Goal: Task Accomplishment & Management: Manage account settings

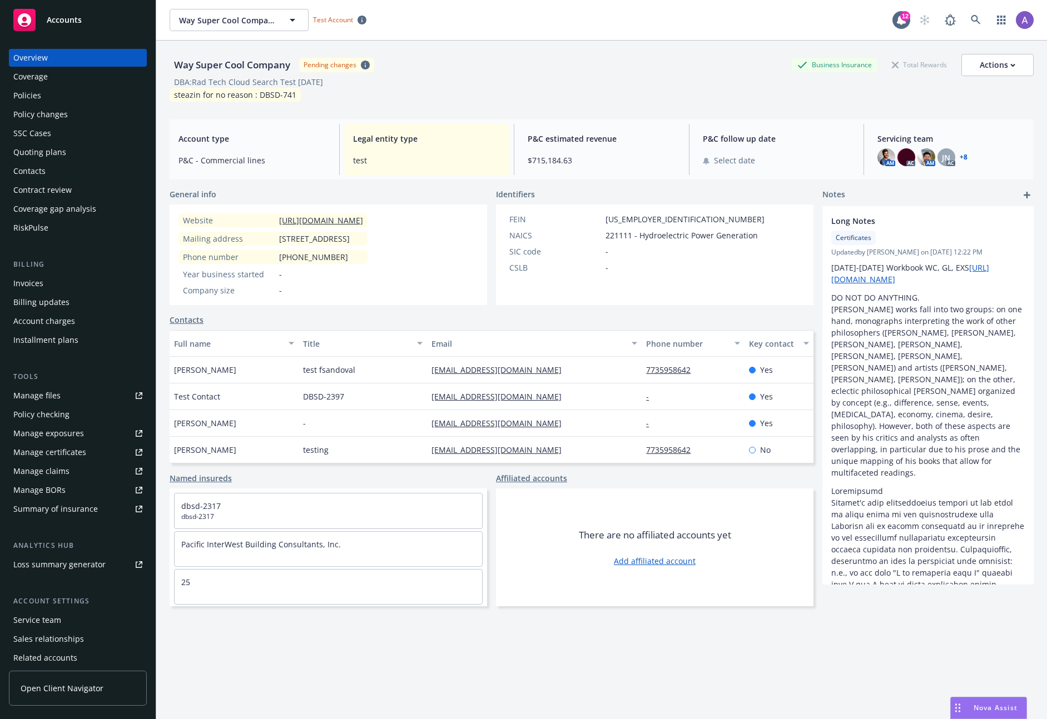
click at [59, 157] on div "Quoting plans" at bounding box center [39, 152] width 53 height 18
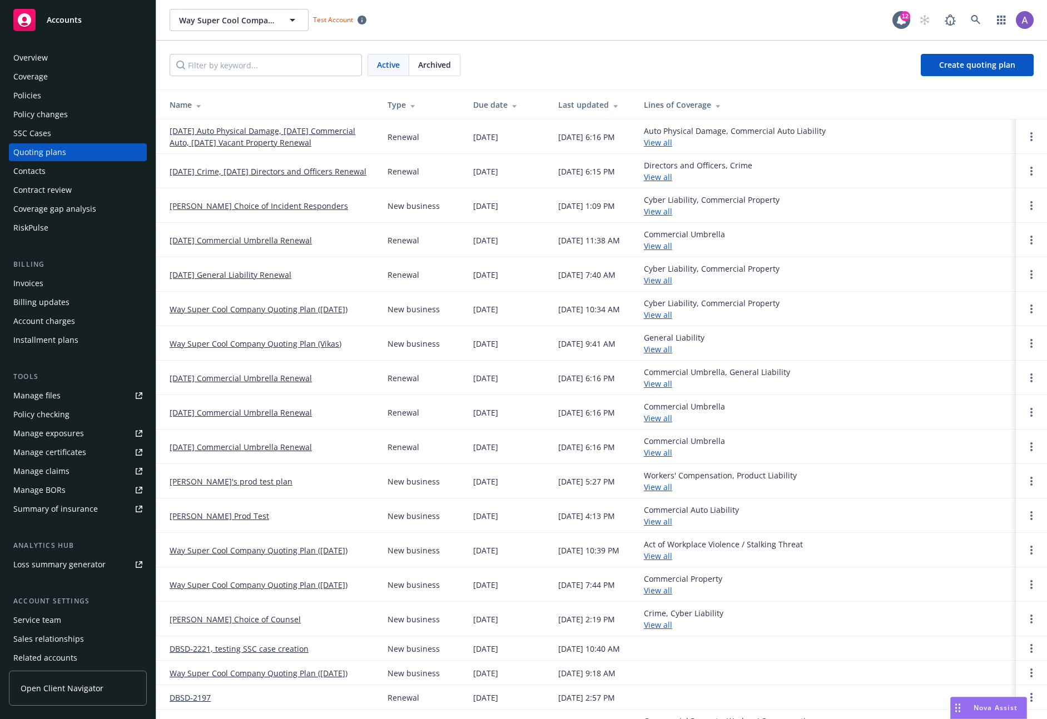
click at [45, 100] on div "Policies" at bounding box center [77, 96] width 129 height 18
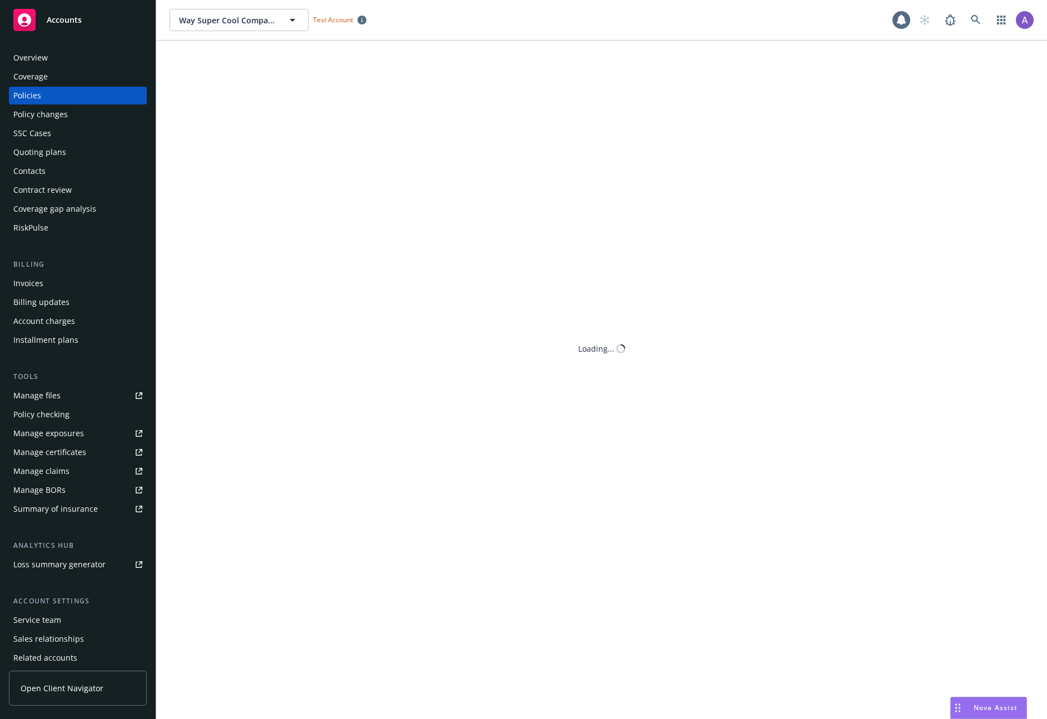
click at [43, 78] on div "Coverage" at bounding box center [30, 77] width 34 height 18
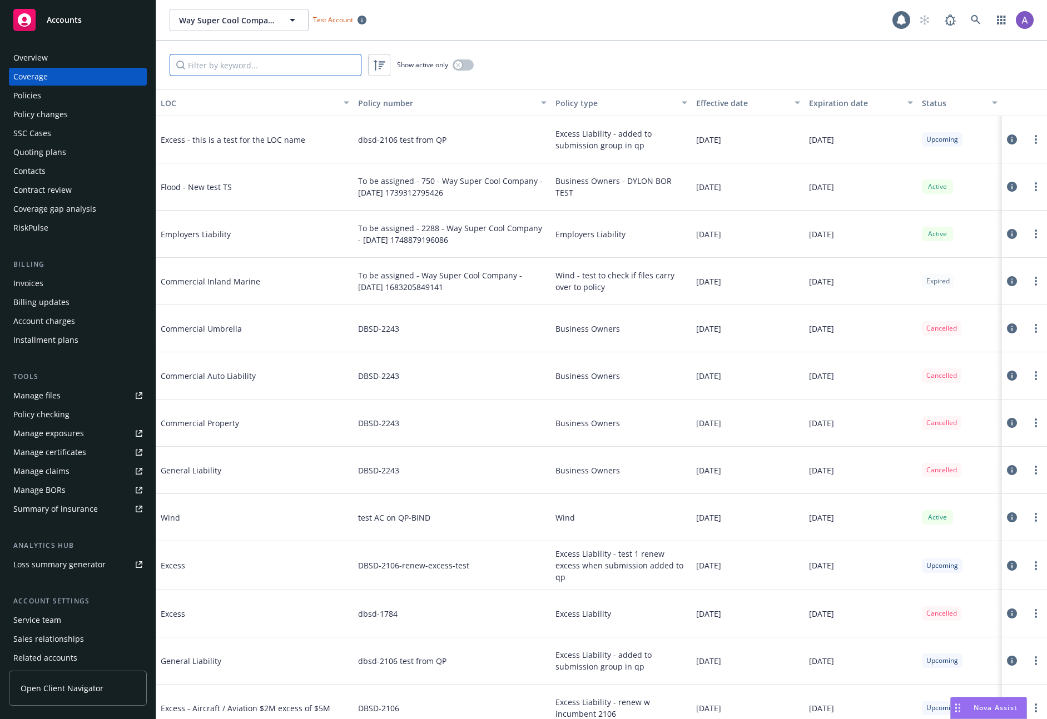
click at [301, 59] on input "Filter by keyword..." at bounding box center [266, 65] width 192 height 22
click at [1007, 142] on icon at bounding box center [1012, 140] width 10 height 10
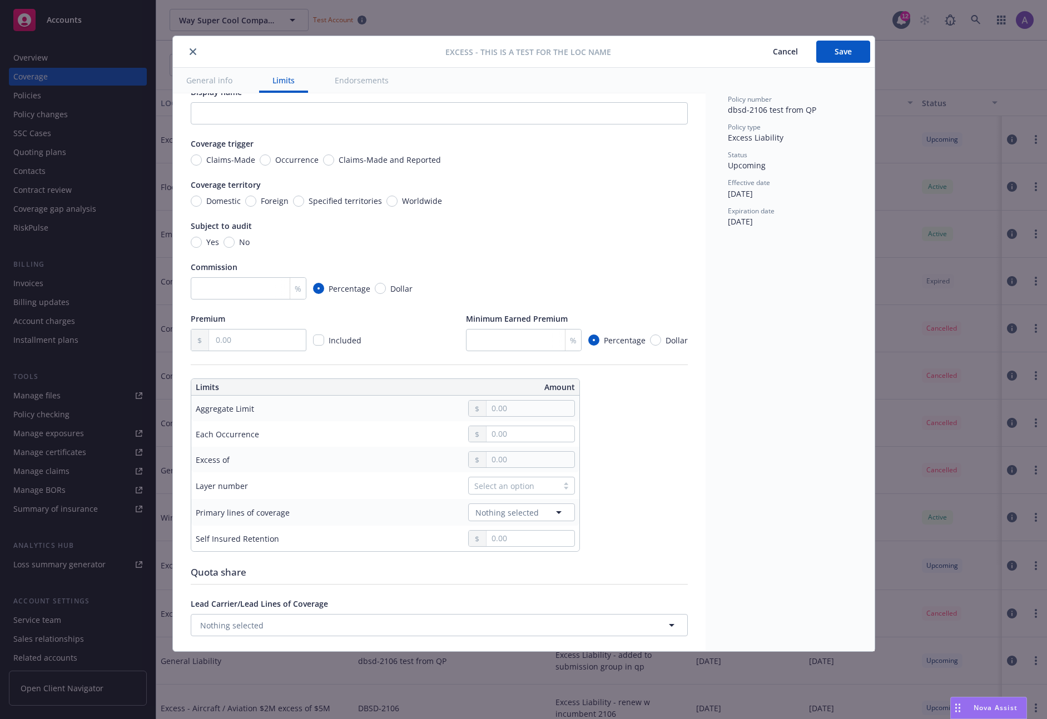
scroll to position [113, 0]
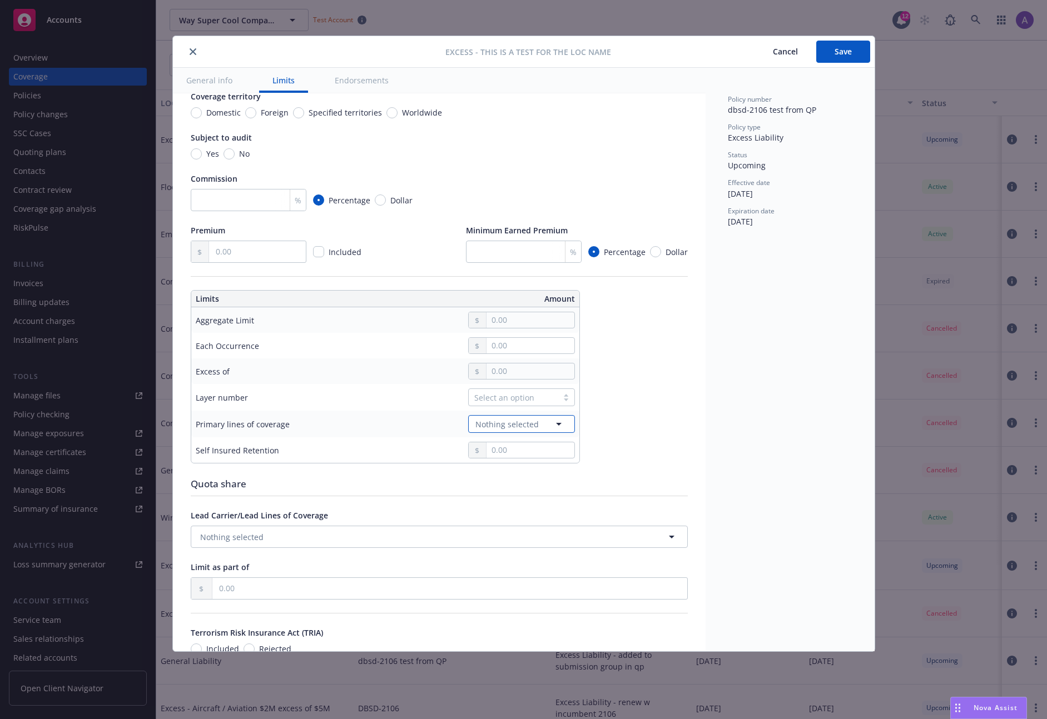
click at [528, 425] on span "Nothing selected" at bounding box center [506, 425] width 63 height 12
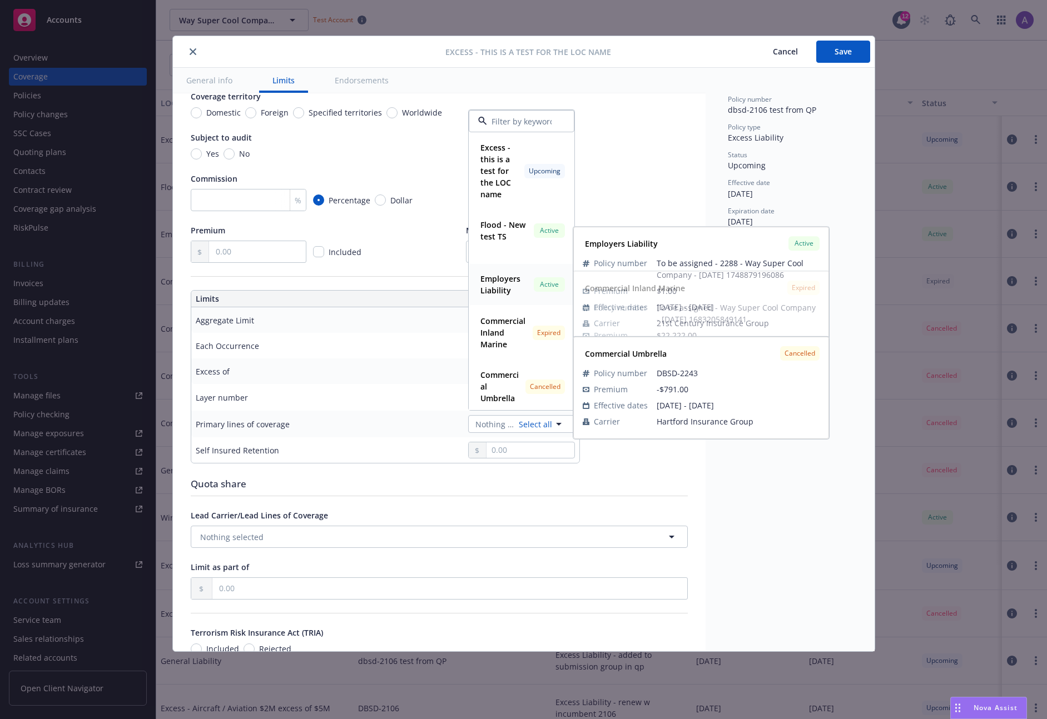
click at [503, 279] on strong "Employers Liability" at bounding box center [500, 284] width 40 height 22
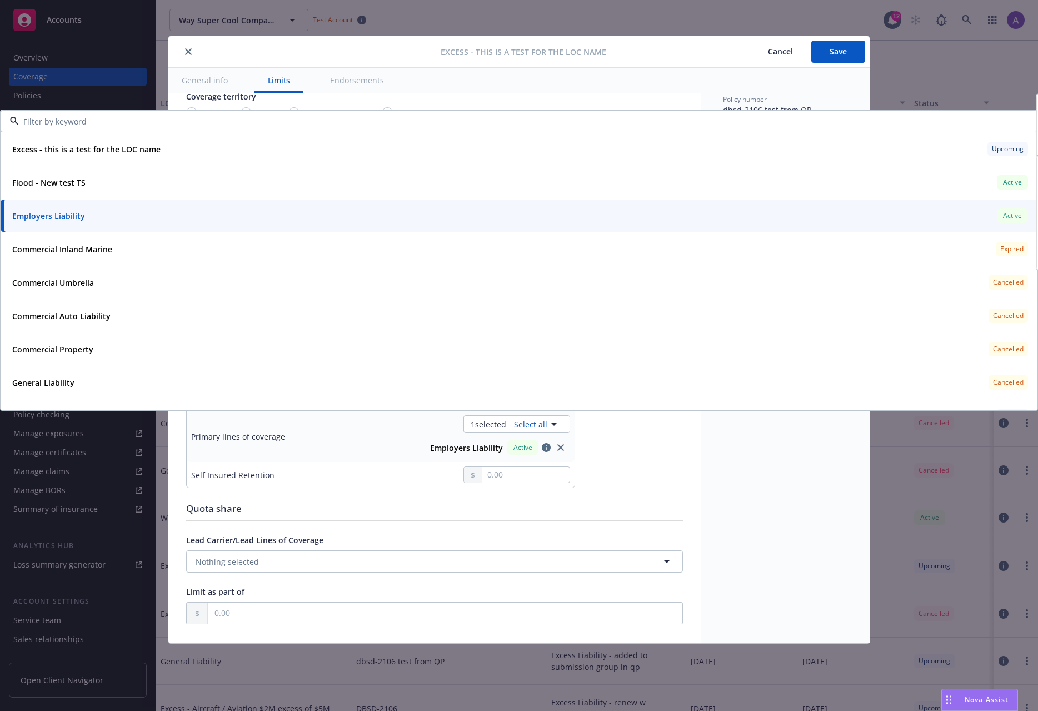
click at [269, 213] on div "Employers Liability Active" at bounding box center [519, 215] width 1023 height 19
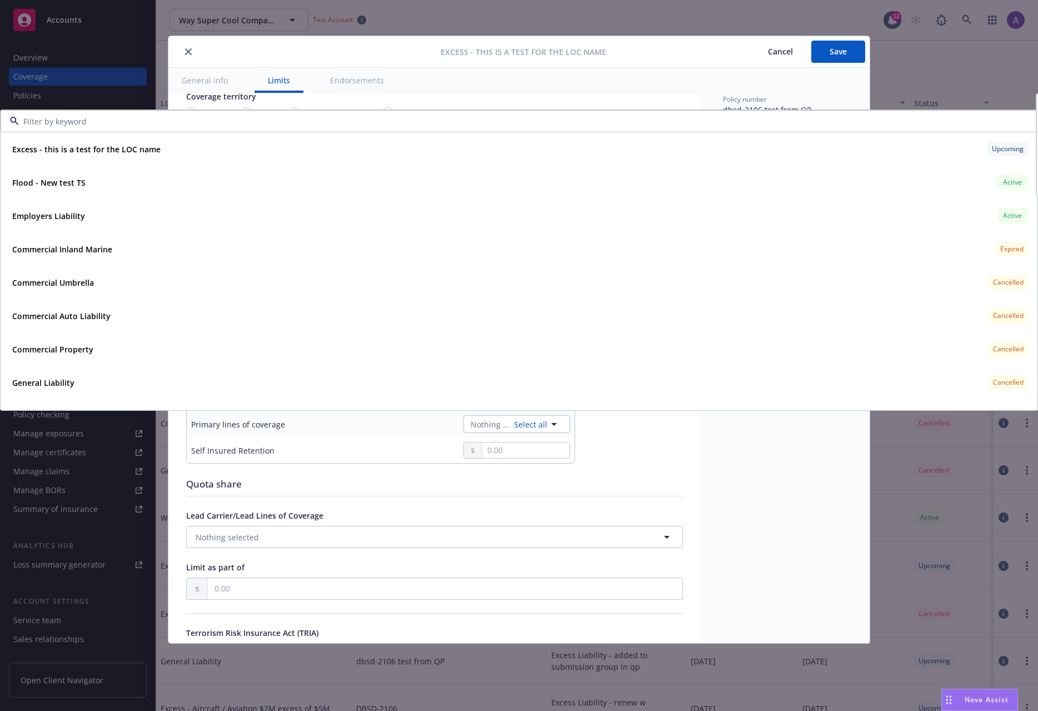
click at [736, 89] on div "Policy number dbsd-2106 test from QP Policy type Excess Liability Status Upcomi…" at bounding box center [785, 355] width 169 height 575
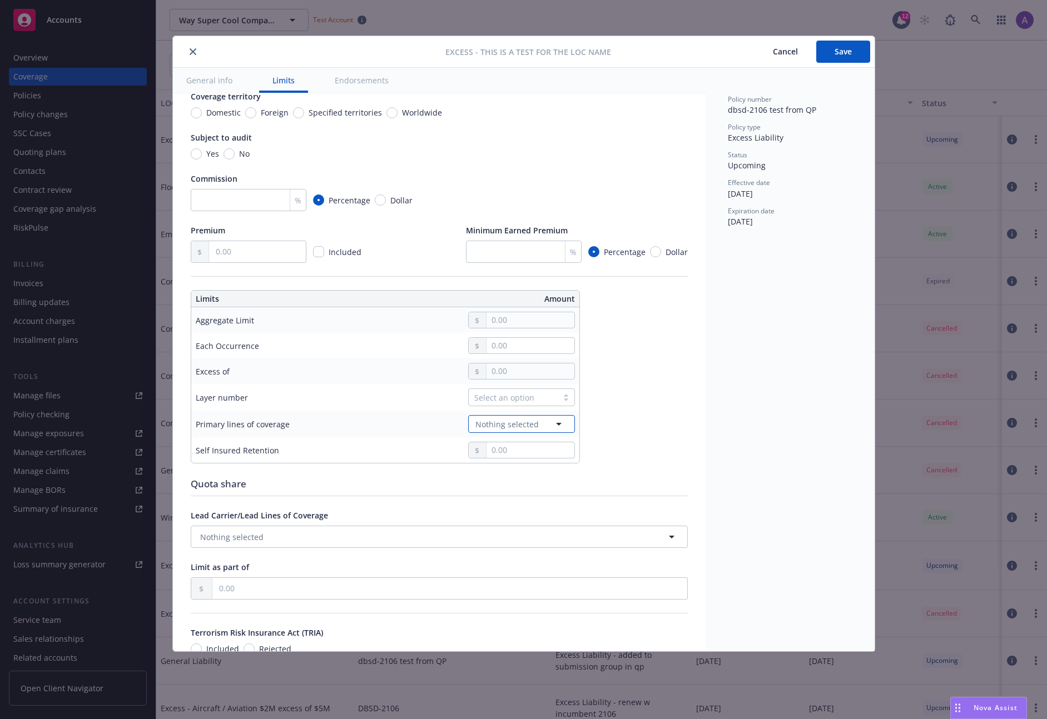
click at [552, 426] on icon "button" at bounding box center [558, 423] width 13 height 13
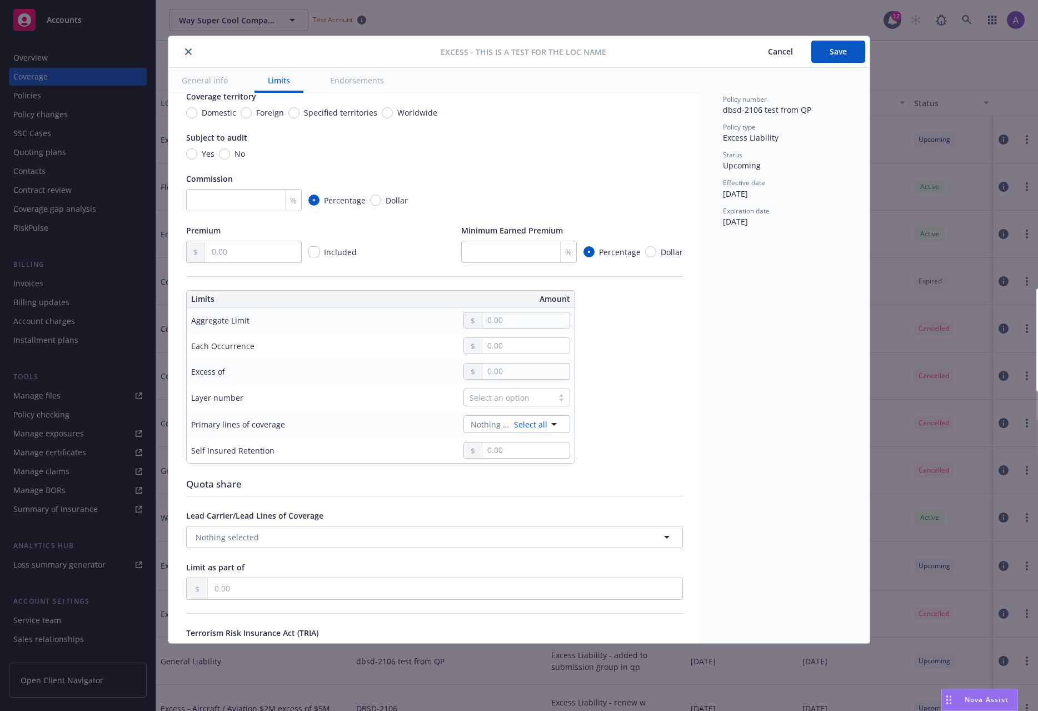
click at [76, 341] on strong "Commercial Property" at bounding box center [52, 341] width 81 height 11
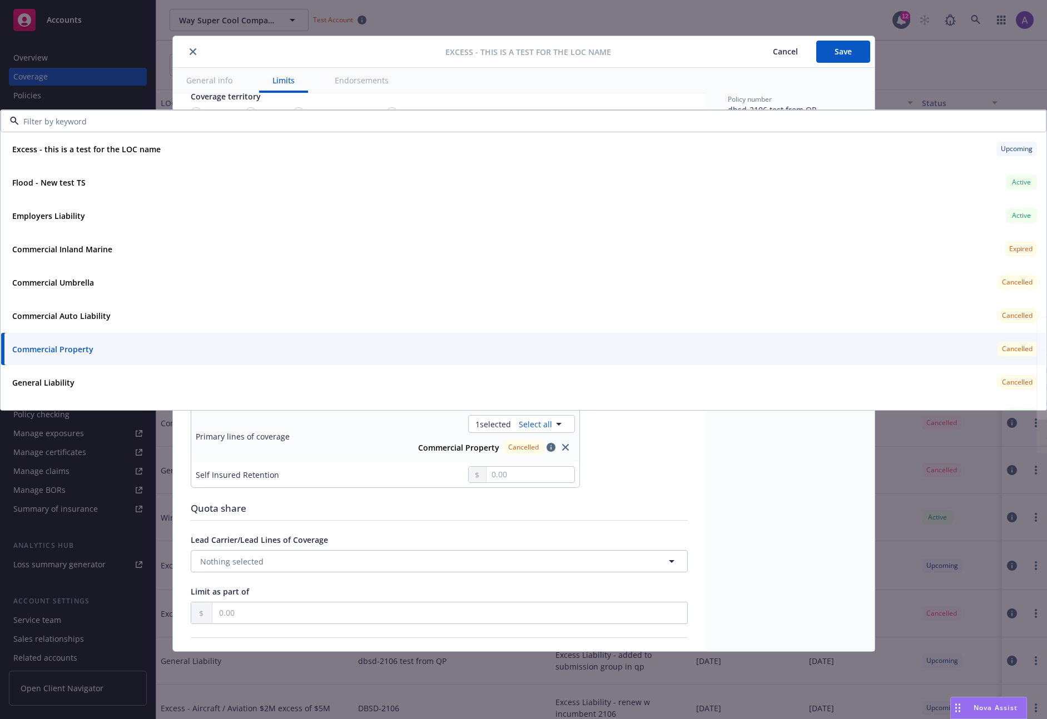
click at [660, 467] on div "Display name Coverage trigger Claims-Made Occurrence Claims-Made and Reported C…" at bounding box center [439, 431] width 497 height 866
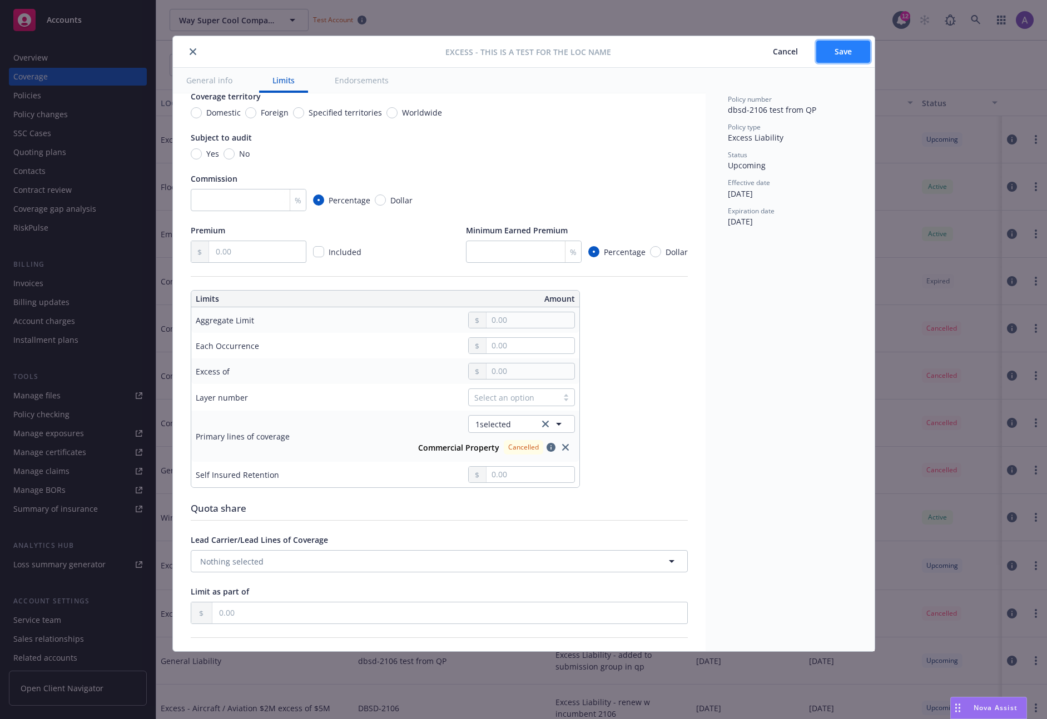
click at [845, 49] on span "Save" at bounding box center [842, 51] width 17 height 11
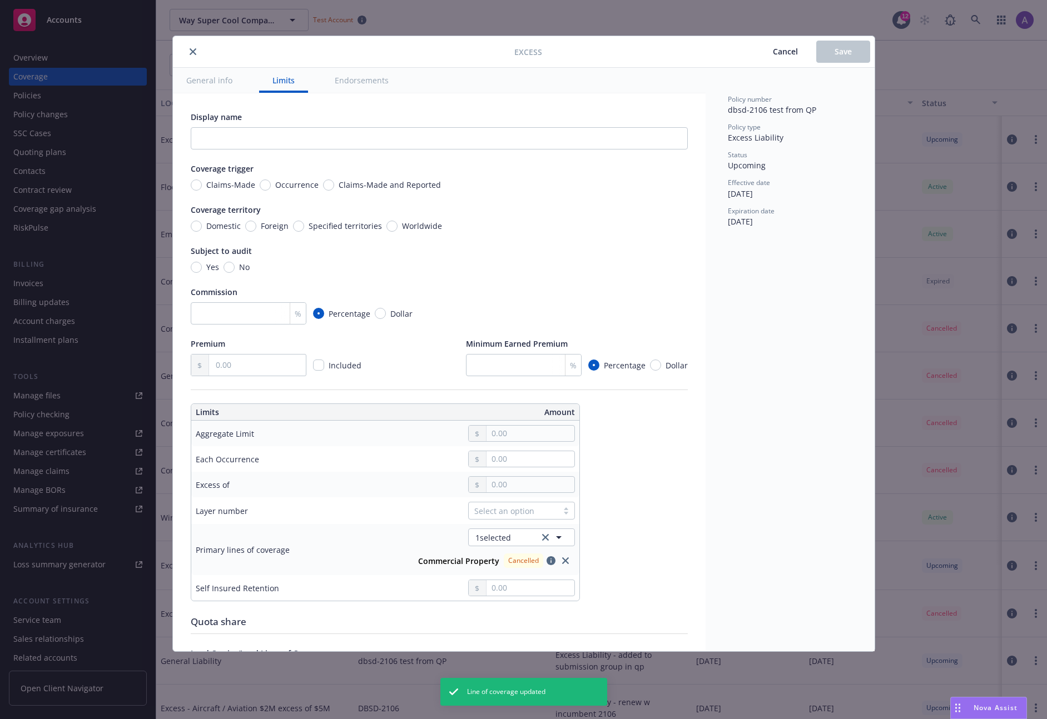
scroll to position [311, 0]
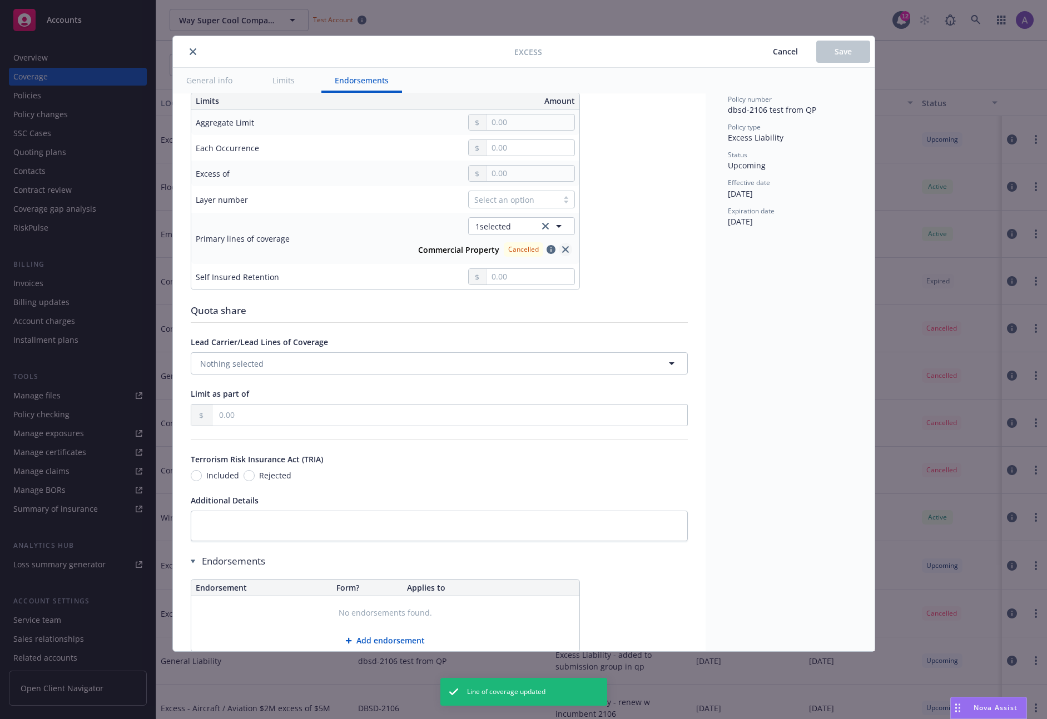
click at [569, 252] on link "close" at bounding box center [565, 249] width 13 height 13
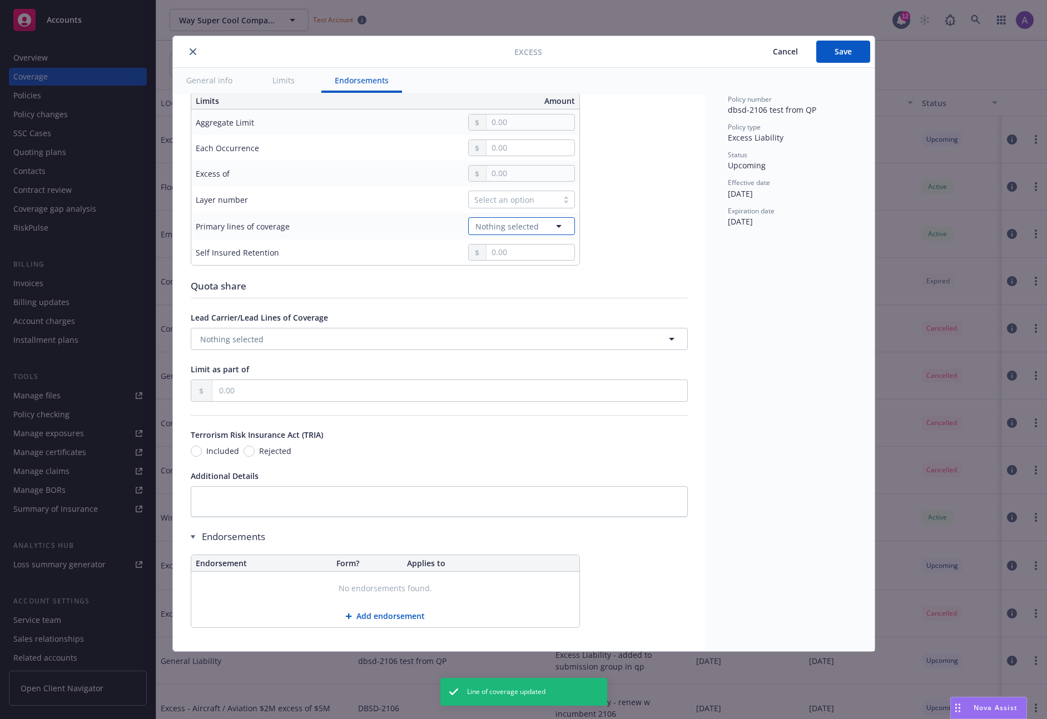
click at [498, 223] on span "Nothing selected" at bounding box center [506, 227] width 63 height 12
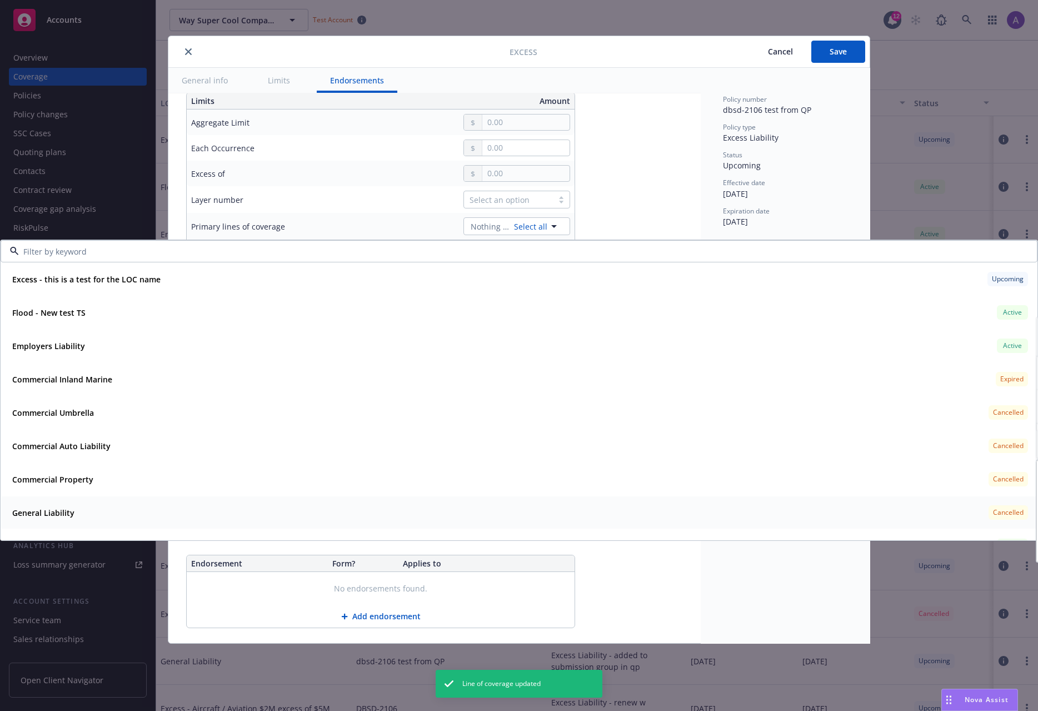
click at [94, 503] on div "General Liability Cancelled" at bounding box center [519, 512] width 1023 height 19
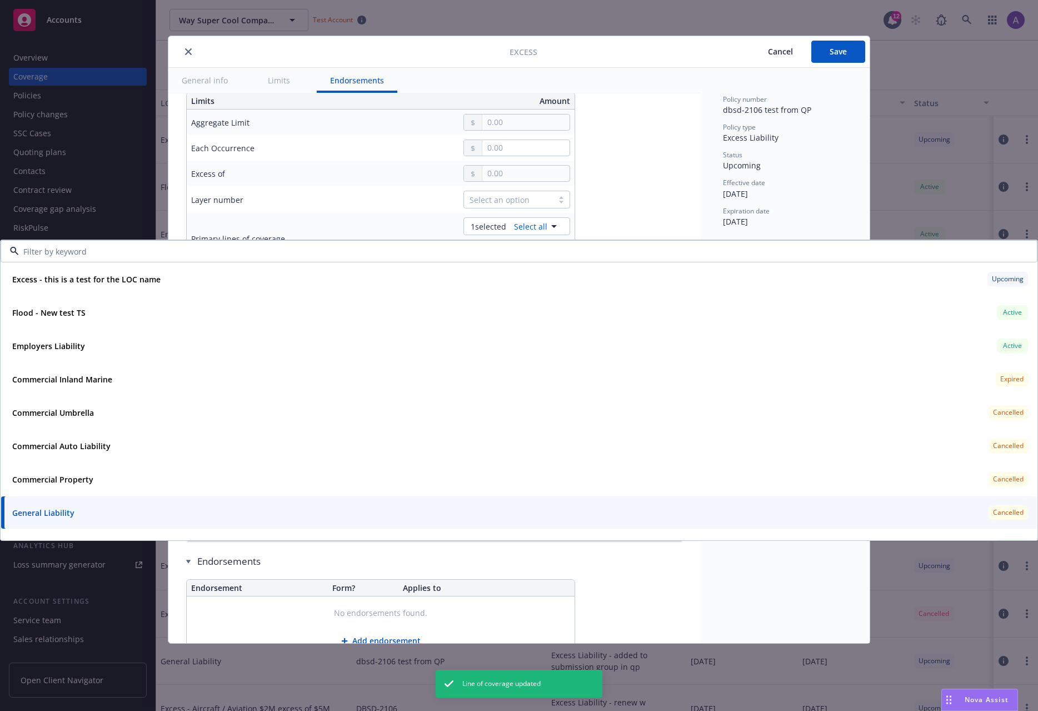
click at [649, 203] on div "Display name Coverage trigger Claims-Made Occurrence Claims-Made and Reported C…" at bounding box center [434, 233] width 497 height 866
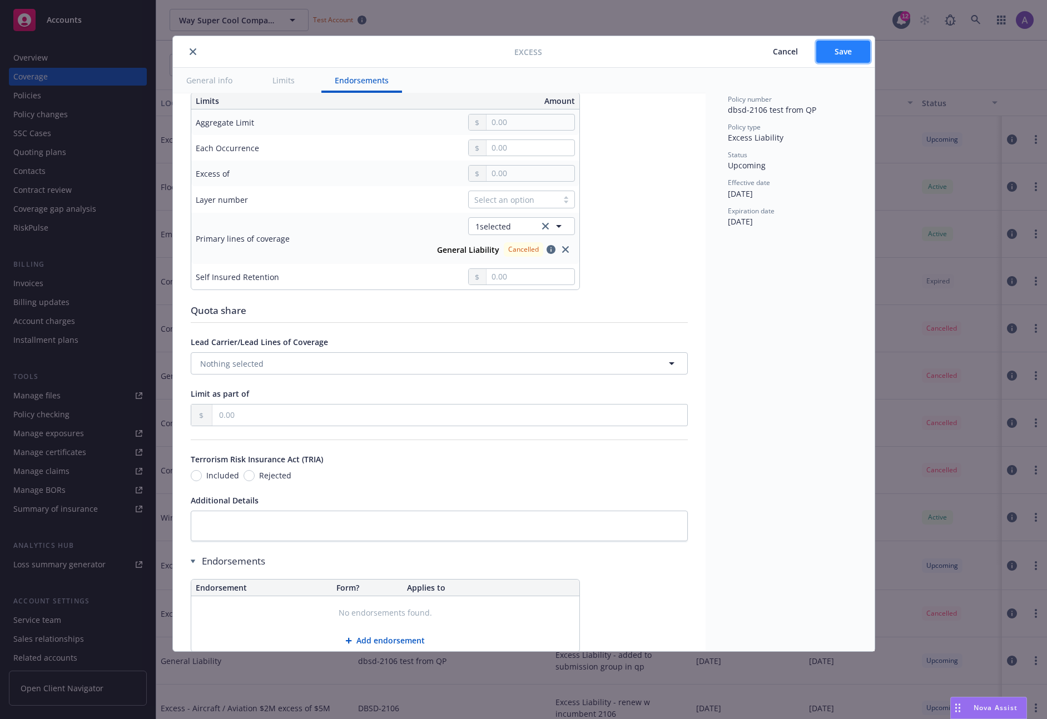
click at [838, 48] on span "Save" at bounding box center [842, 51] width 17 height 11
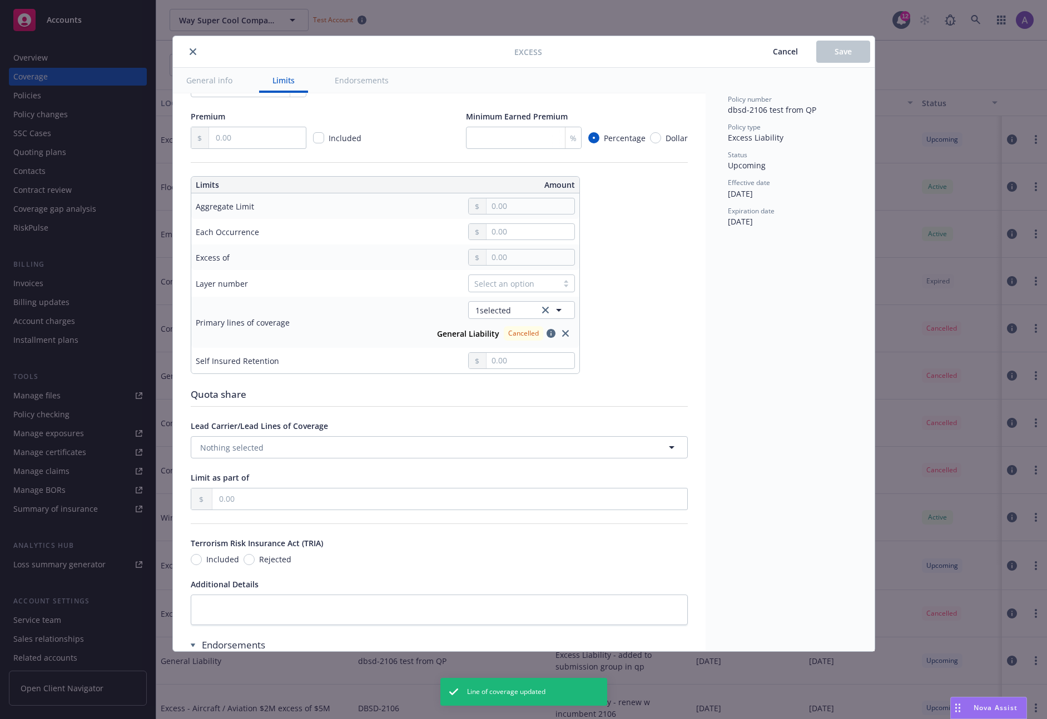
scroll to position [237, 0]
